Goal: Information Seeking & Learning: Get advice/opinions

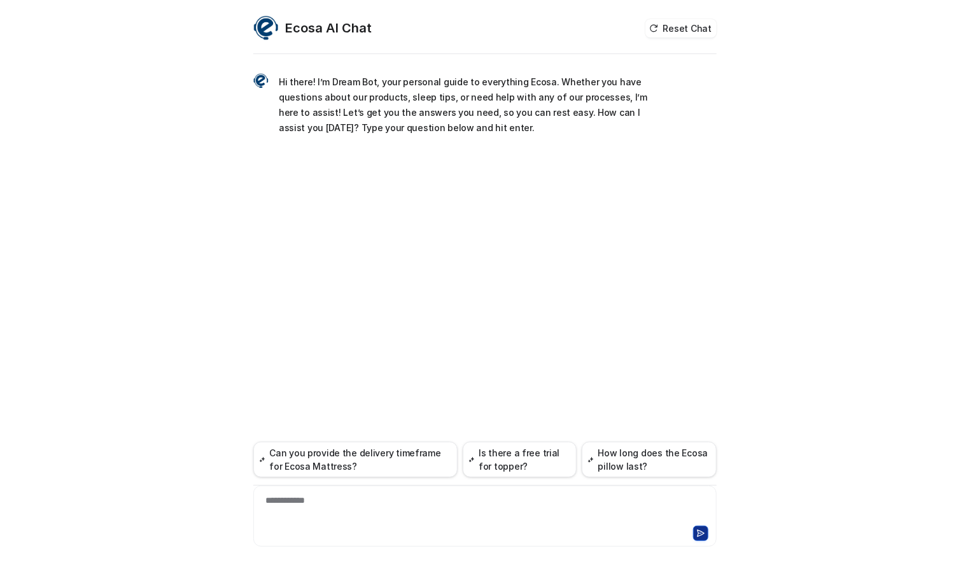
click at [351, 512] on div "**********" at bounding box center [484, 508] width 457 height 29
paste div
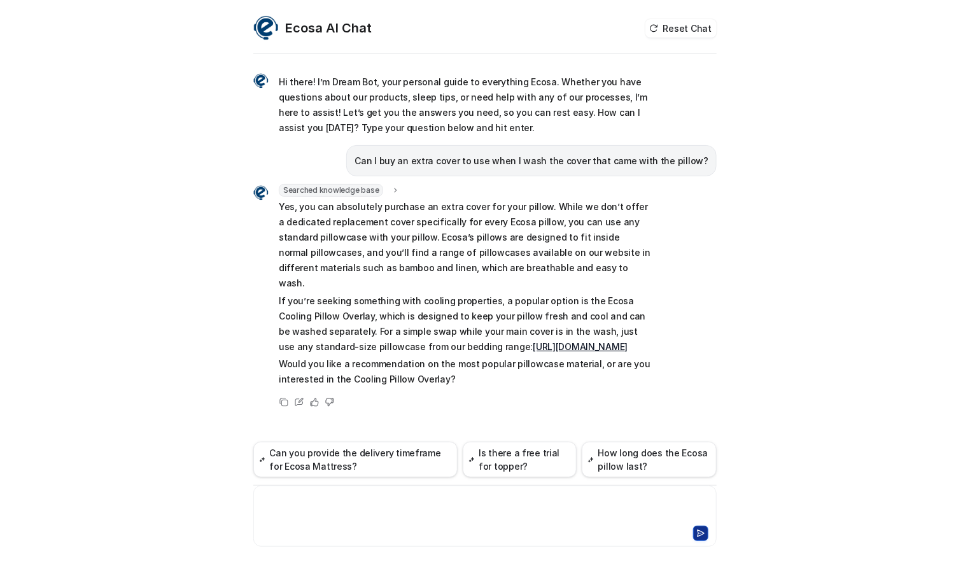
click at [383, 498] on div at bounding box center [484, 508] width 457 height 29
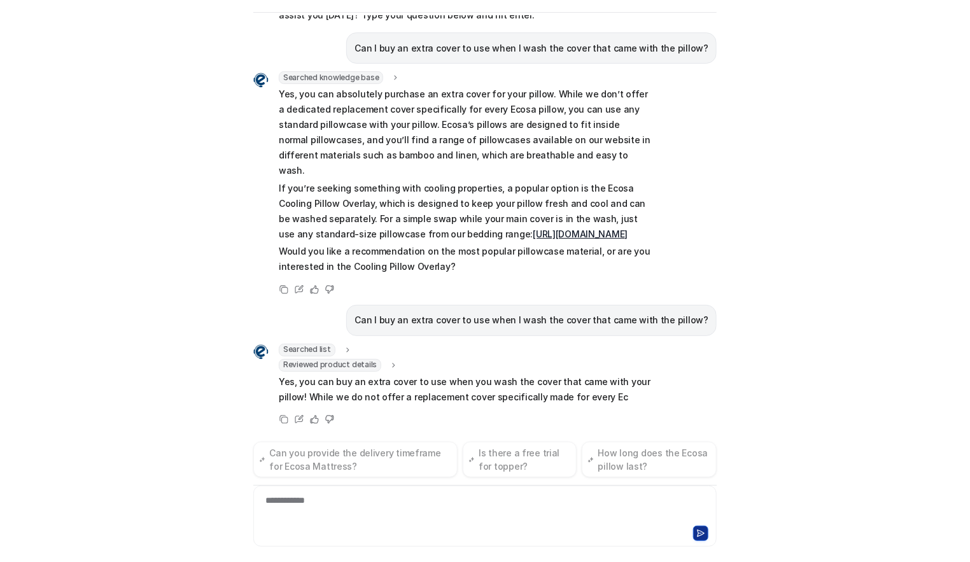
scroll to position [104, 0]
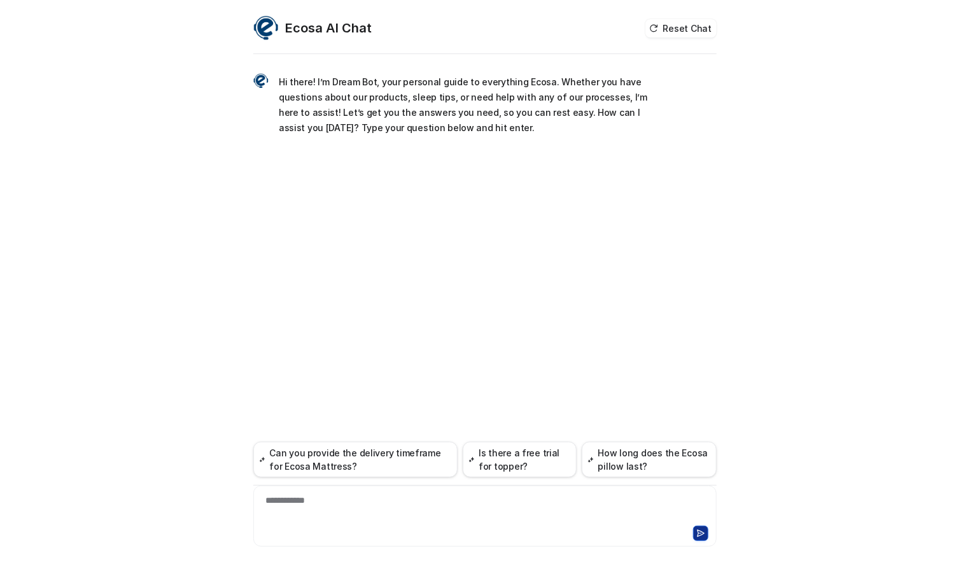
click at [386, 504] on div "**********" at bounding box center [484, 508] width 457 height 29
paste div
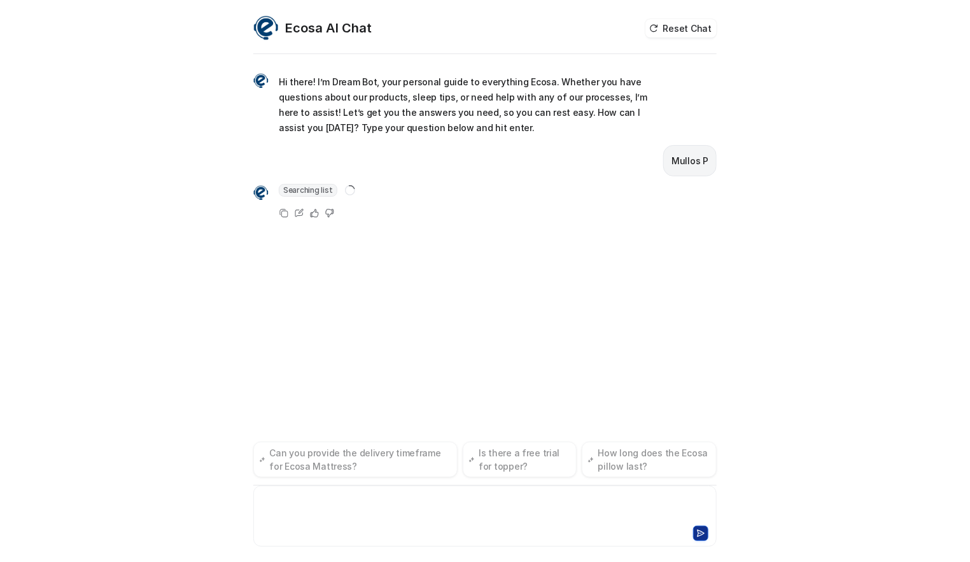
click at [342, 500] on div at bounding box center [484, 508] width 457 height 29
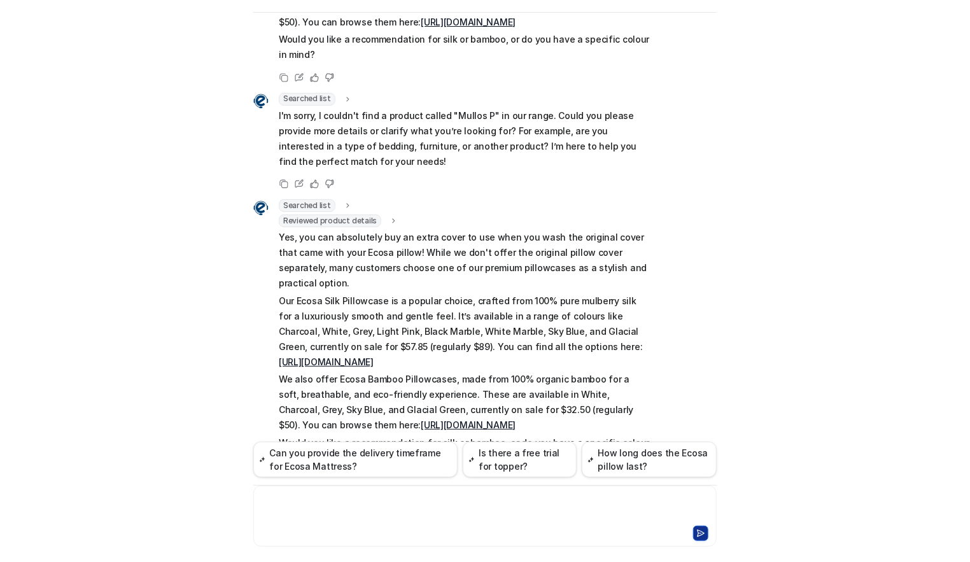
scroll to position [523, 0]
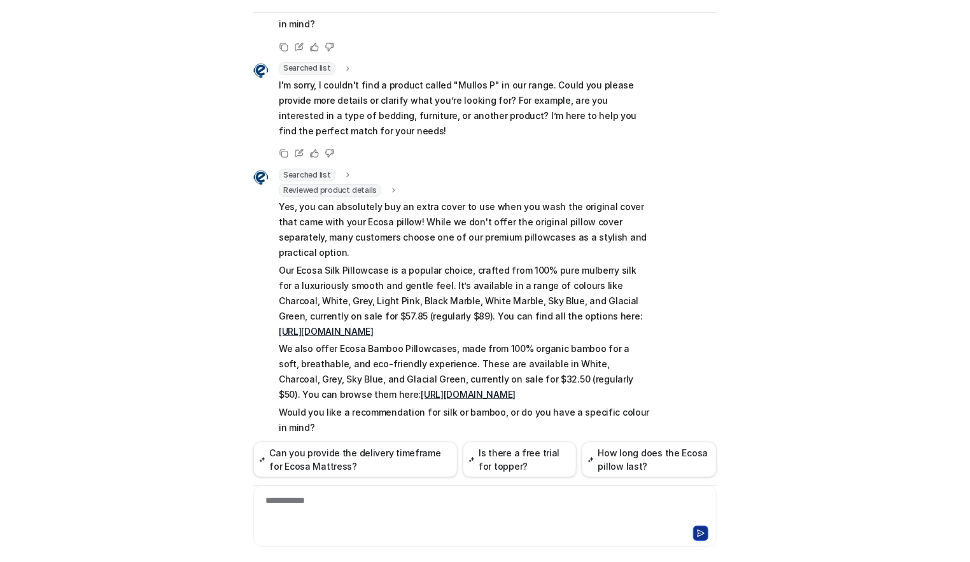
drag, startPoint x: 461, startPoint y: 296, endPoint x: 276, endPoint y: 192, distance: 212.6
click at [279, 199] on span "Yes, you can absolutely buy an extra cover to use when you wash the original co…" at bounding box center [465, 317] width 372 height 236
copy span "Yes, you can absolutely buy an extra cover to use when you wash the original co…"
click at [374, 326] on link "https://www.ecosa.com.au/silk-pillowcase" at bounding box center [326, 331] width 95 height 11
